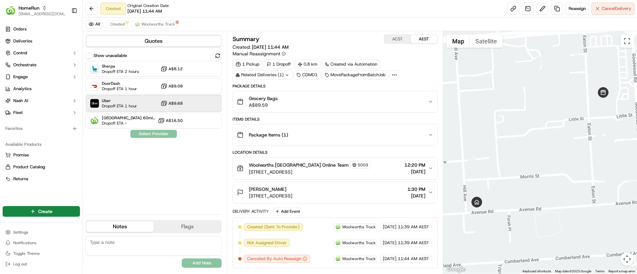
click at [124, 106] on span "Dropoff ETA 1 hour" at bounding box center [119, 106] width 35 height 5
click at [155, 132] on button "Assign Provider" at bounding box center [153, 134] width 47 height 8
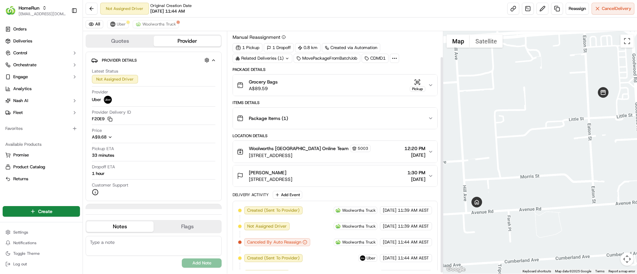
scroll to position [30, 0]
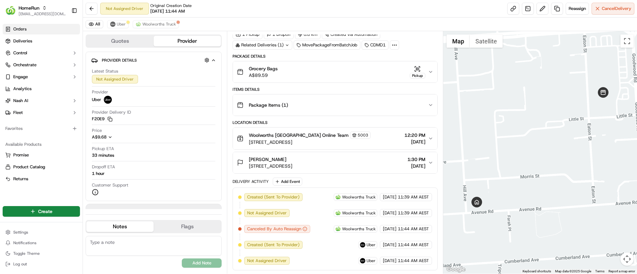
click at [23, 29] on span "Orders" at bounding box center [19, 29] width 13 height 6
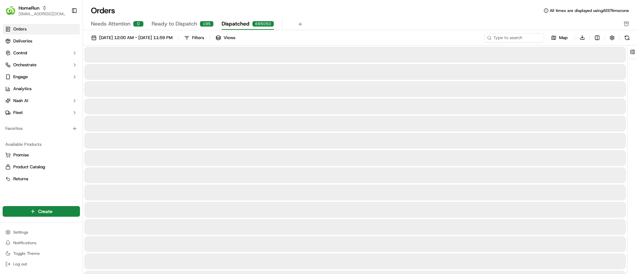
click at [239, 21] on span "Dispatched" at bounding box center [236, 24] width 28 height 8
click at [41, 32] on link "Orders" at bounding box center [41, 29] width 77 height 11
click at [39, 38] on link "Deliveries" at bounding box center [41, 41] width 77 height 11
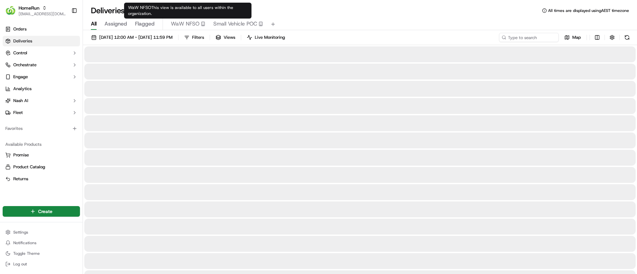
click at [240, 23] on span "Small Vehicle POC" at bounding box center [235, 24] width 44 height 8
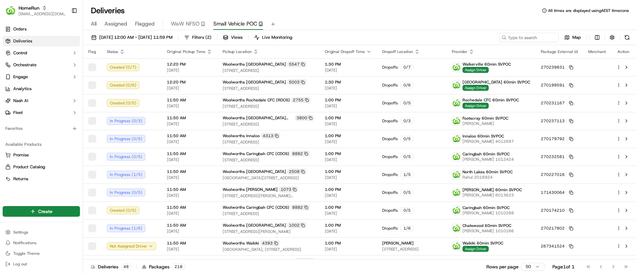
click at [246, 23] on span "Small Vehicle POC" at bounding box center [235, 24] width 44 height 8
click at [516, 36] on input at bounding box center [519, 37] width 80 height 9
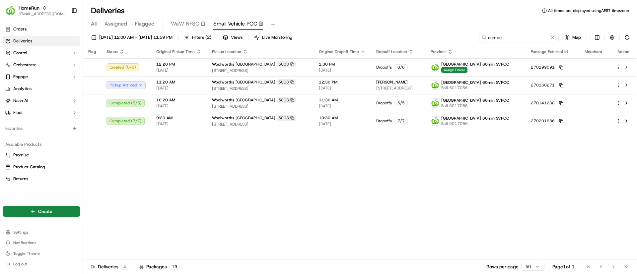
type input "cumbe"
click at [177, 218] on div "Flag Status Original Pickup Time Pickup Location Original Dropoff Time Dropoff …" at bounding box center [359, 152] width 553 height 215
click at [183, 221] on div "Flag Status Original Pickup Time Pickup Location Original Dropoff Time Dropoff …" at bounding box center [359, 152] width 553 height 215
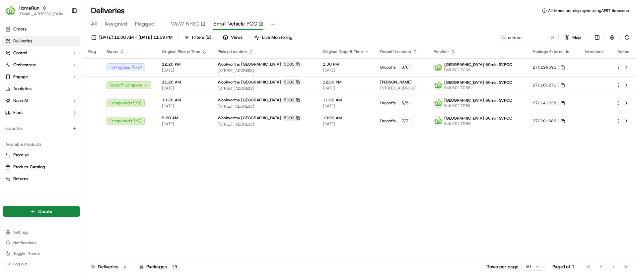
click at [196, 202] on div "Flag Status Original Pickup Time Pickup Location Original Dropoff Time Dropoff …" at bounding box center [359, 152] width 553 height 215
drag, startPoint x: 553, startPoint y: 36, endPoint x: 543, endPoint y: 31, distance: 10.7
click at [552, 35] on button at bounding box center [553, 37] width 7 height 7
